Goal: Task Accomplishment & Management: Use online tool/utility

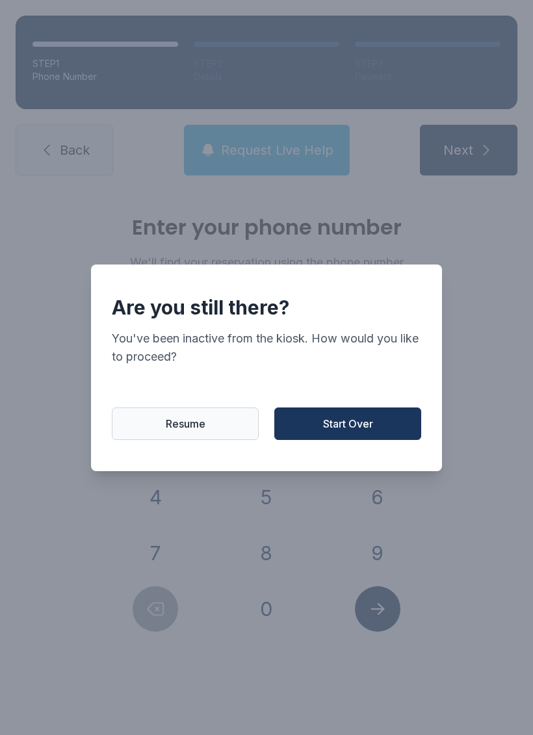
click at [339, 431] on span "Start Over" at bounding box center [348, 424] width 50 height 16
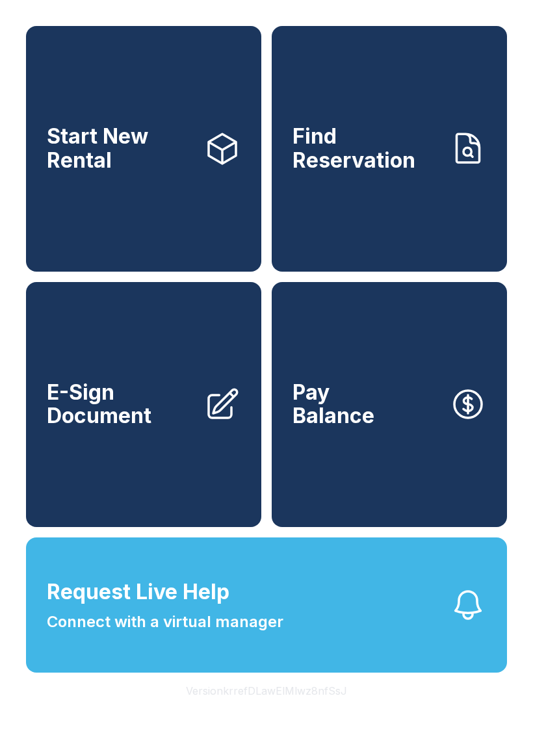
click at [170, 478] on link "E-Sign Document" at bounding box center [143, 405] width 235 height 246
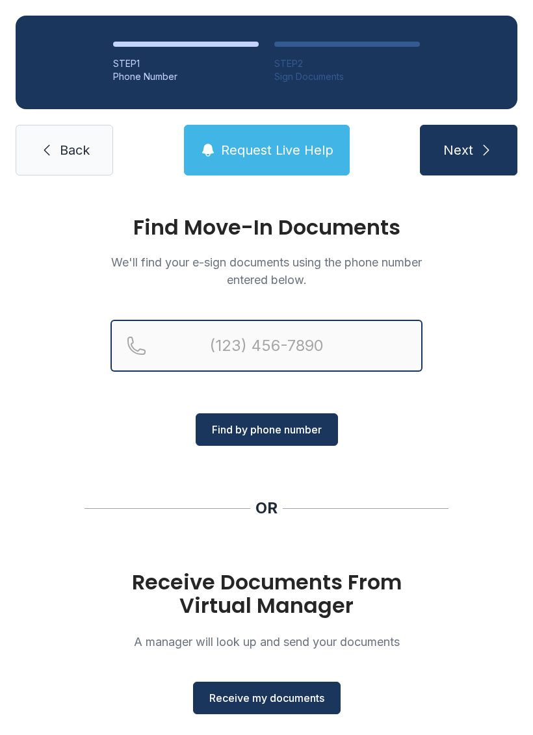
click at [308, 343] on input "Reservation phone number" at bounding box center [266, 346] width 312 height 52
type input "[PHONE_NUMBER]"
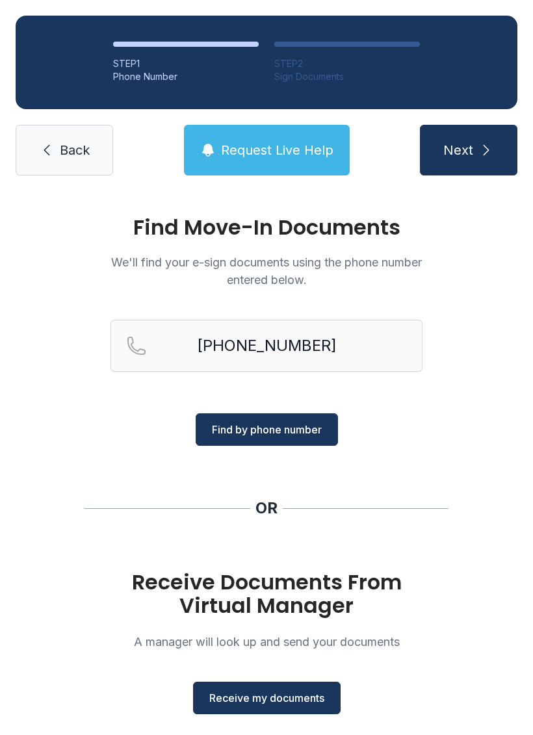
click at [309, 415] on button "Find by phone number" at bounding box center [267, 429] width 142 height 32
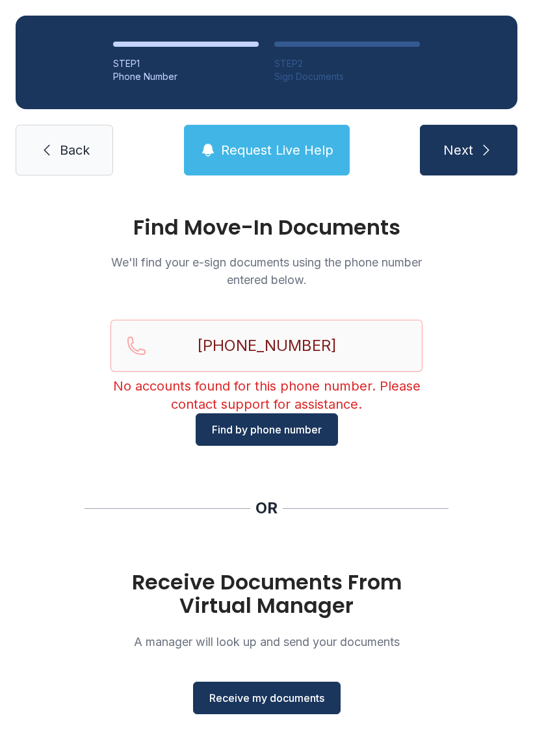
click at [473, 140] on button "Next" at bounding box center [468, 150] width 97 height 51
click at [54, 162] on link "Back" at bounding box center [64, 150] width 97 height 51
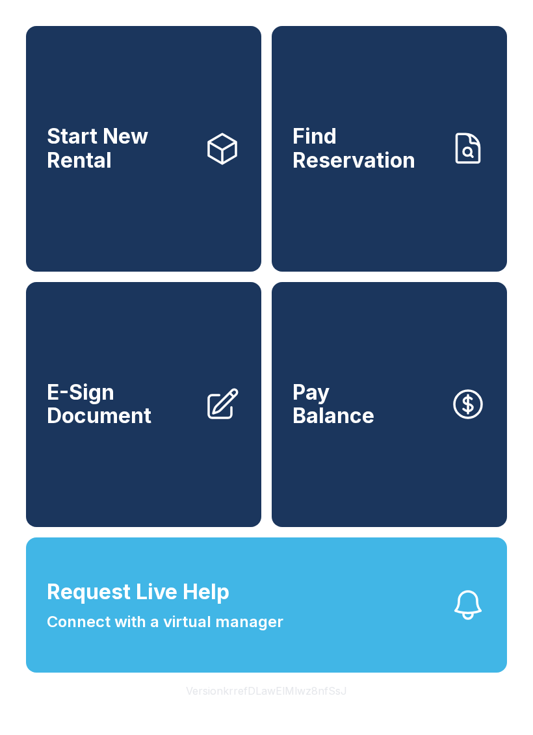
click at [124, 418] on span "E-Sign Document" at bounding box center [120, 404] width 147 height 47
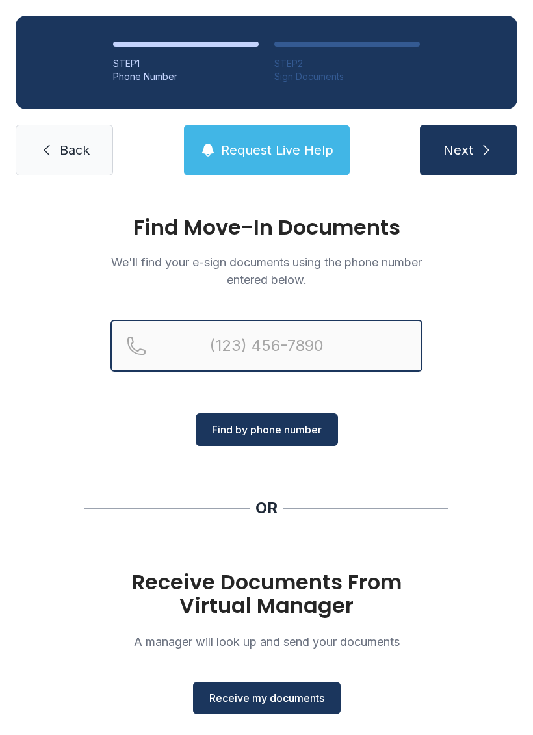
click at [257, 357] on input "Reservation phone number" at bounding box center [266, 346] width 312 height 52
type input "("
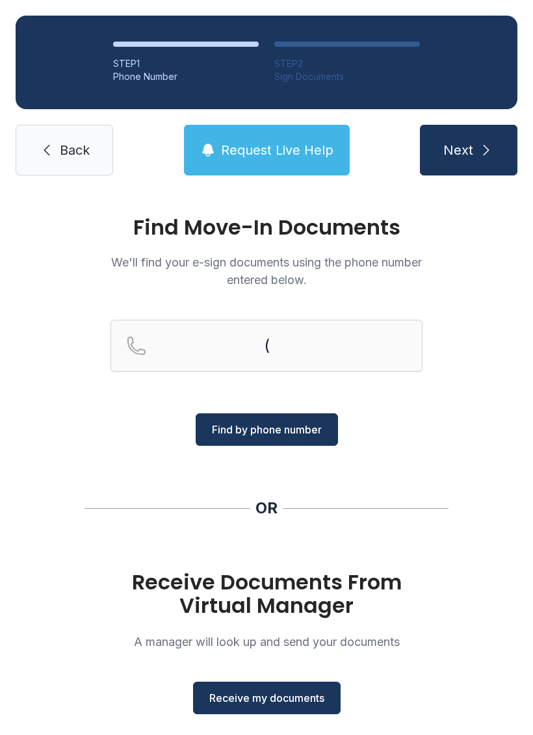
click at [48, 289] on div "Find Move-In Documents We'll find your e-sign documents using the phone number …" at bounding box center [266, 478] width 533 height 575
click at [270, 699] on span "Receive my documents" at bounding box center [266, 698] width 115 height 16
